Goal: Transaction & Acquisition: Purchase product/service

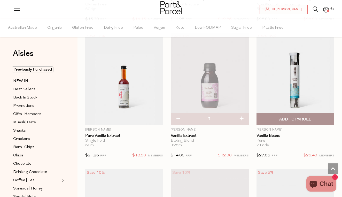
scroll to position [2537, 0]
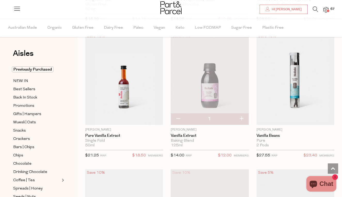
click at [327, 12] on img at bounding box center [326, 10] width 5 height 6
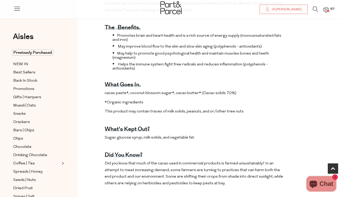
scroll to position [218, 0]
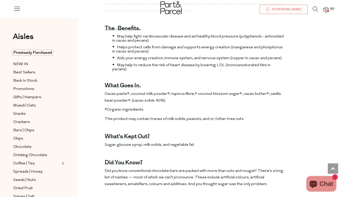
scroll to position [193, 0]
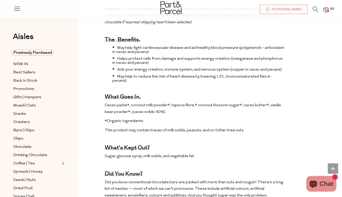
click at [325, 10] on img at bounding box center [326, 10] width 5 height 6
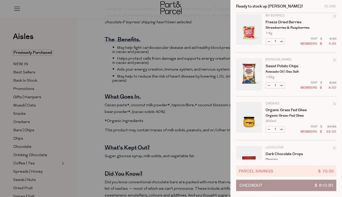
scroll to position [2468, 0]
click at [297, 68] on link "Sweet Potato Chips" at bounding box center [286, 67] width 40 height 4
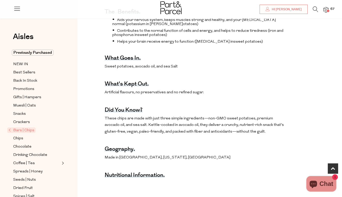
scroll to position [187, 0]
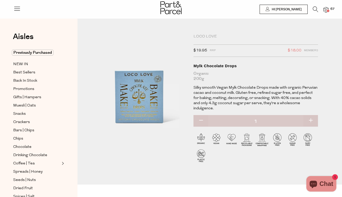
click at [331, 10] on span "67" at bounding box center [333, 9] width 7 height 5
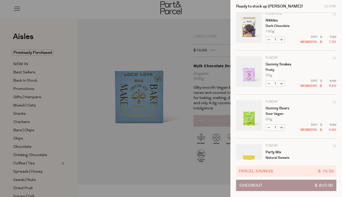
scroll to position [1062, 0]
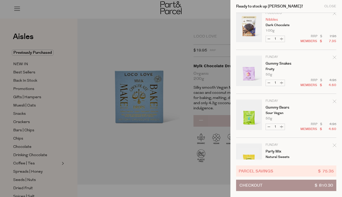
click at [274, 21] on link "Nibbles" at bounding box center [286, 20] width 40 height 4
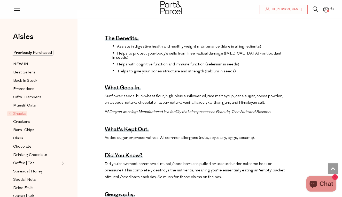
scroll to position [152, 0]
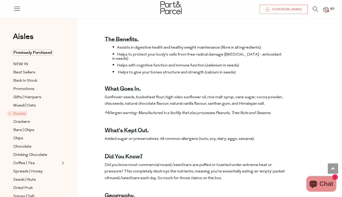
click at [330, 9] on span "67" at bounding box center [333, 9] width 7 height 5
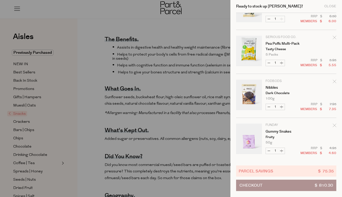
scroll to position [998, 0]
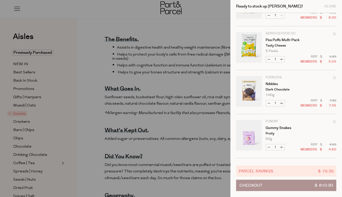
click at [286, 43] on td "Serious Food Co. Pea Puffs Multi-Pack Tasty Cheese 5 Packs Only 1 Available" at bounding box center [301, 42] width 71 height 21
click at [285, 41] on link "Pea Puffs Multi-Pack" at bounding box center [286, 40] width 40 height 4
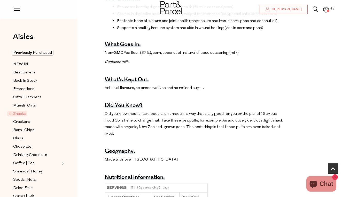
scroll to position [208, 0]
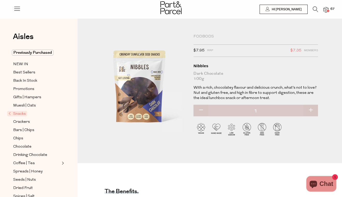
click at [326, 10] on img at bounding box center [326, 10] width 5 height 6
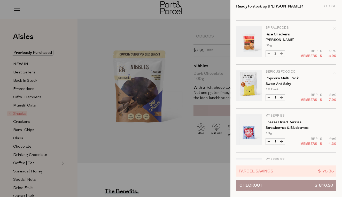
scroll to position [2249, 0]
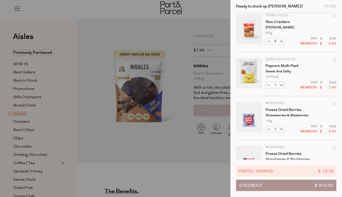
click at [270, 41] on button "Decrease Rice Crackers" at bounding box center [269, 41] width 6 height 6
type input "1"
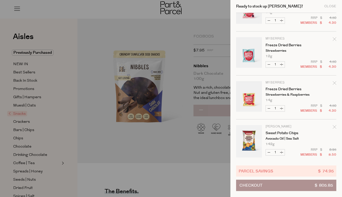
scroll to position [2390, 0]
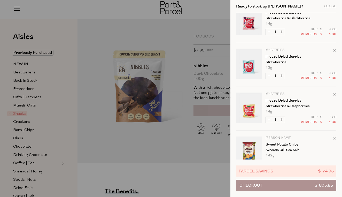
click at [334, 138] on icon "Remove Sweet Potato Chips" at bounding box center [335, 139] width 4 height 4
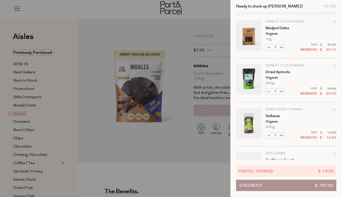
scroll to position [1879, 0]
